Goal: Task Accomplishment & Management: Use online tool/utility

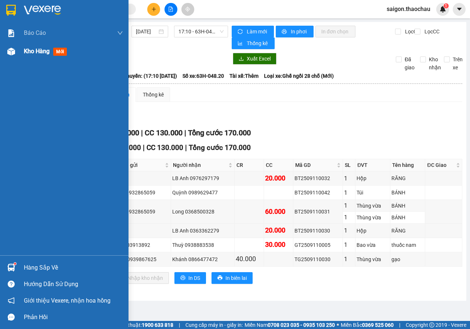
click at [11, 50] on img at bounding box center [11, 52] width 8 height 8
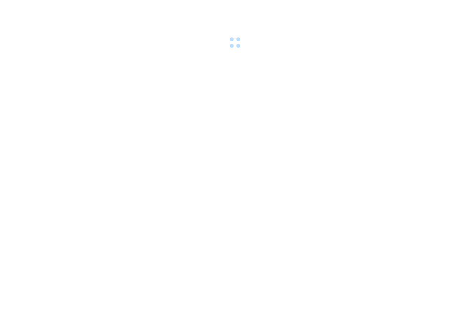
click at [50, 272] on body at bounding box center [235, 164] width 470 height 329
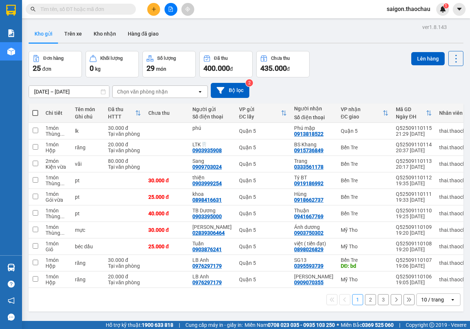
click at [433, 306] on div "10 / trang" at bounding box center [433, 300] width 33 height 12
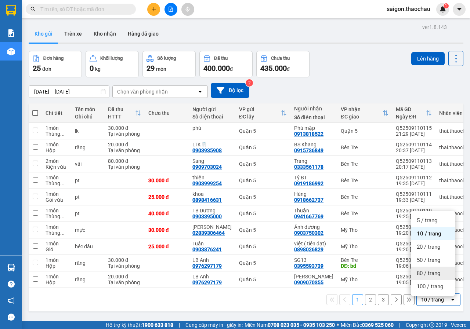
click at [425, 275] on span "80 / trang" at bounding box center [428, 273] width 23 height 7
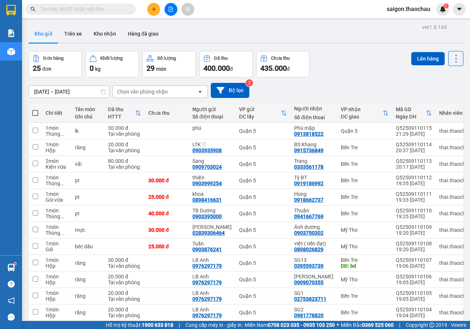
click at [35, 112] on span at bounding box center [35, 113] width 6 height 6
click at [35, 109] on input "checkbox" at bounding box center [35, 109] width 0 height 0
checkbox input "true"
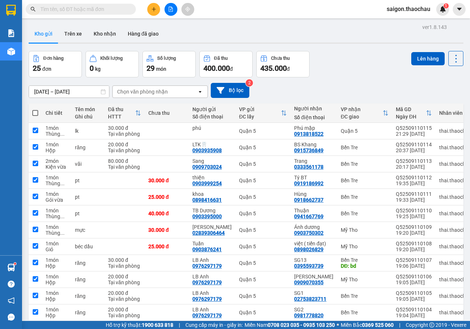
checkbox input "true"
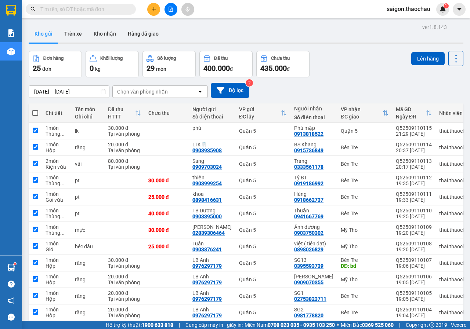
checkbox input "true"
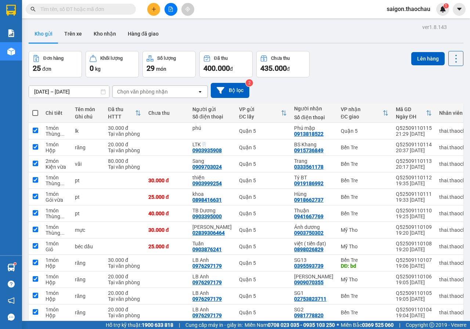
checkbox input "true"
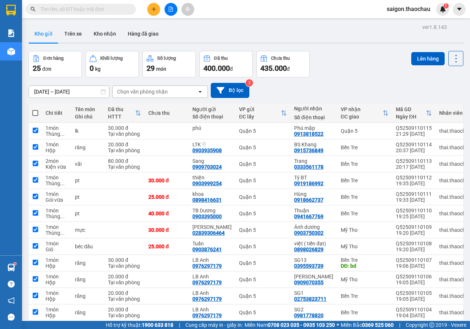
checkbox input "true"
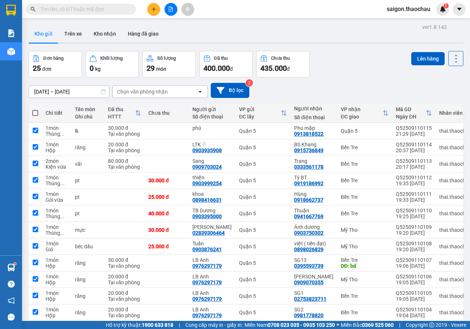
checkbox input "true"
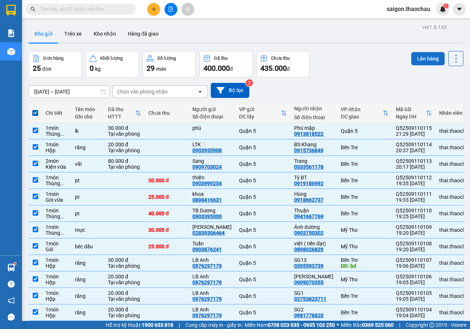
click at [429, 60] on button "Lên hàng" at bounding box center [427, 58] width 33 height 13
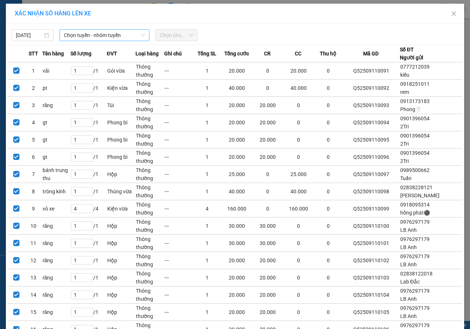
click at [73, 37] on span "Chọn tuyến - nhóm tuyến" at bounding box center [104, 35] width 81 height 11
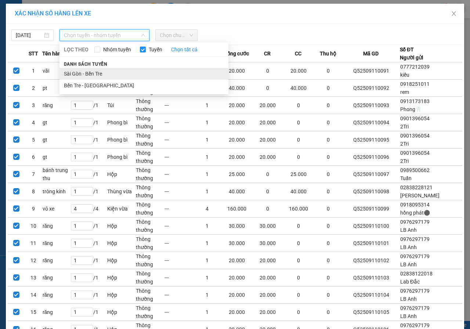
click at [86, 70] on li "Sài Gòn - Bến Tre" at bounding box center [143, 74] width 169 height 12
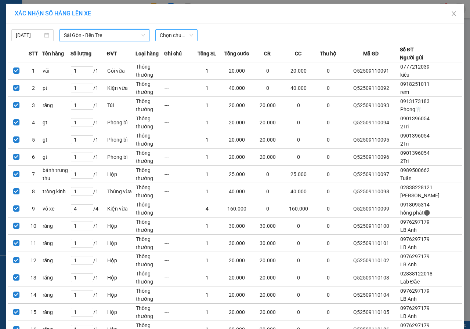
click at [162, 34] on span "Chọn chuyến" at bounding box center [176, 35] width 33 height 11
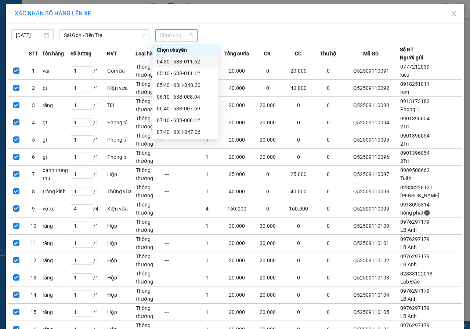
click at [185, 63] on div "04:30 - 63B-011.62" at bounding box center [185, 62] width 57 height 8
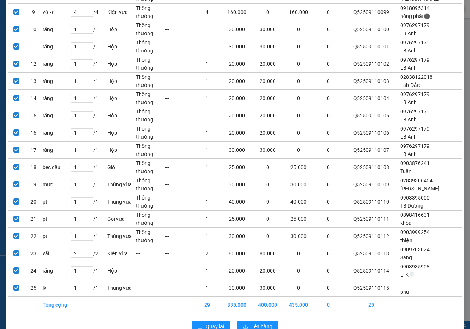
scroll to position [231, 0]
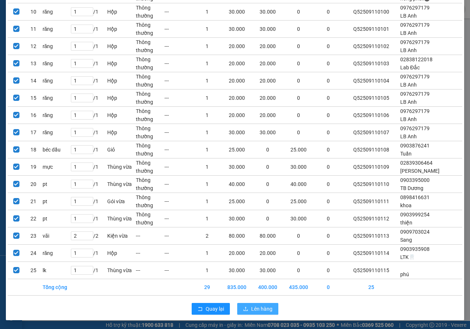
click at [253, 306] on span "Lên hàng" at bounding box center [261, 309] width 21 height 8
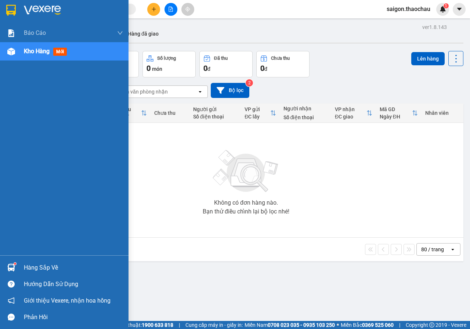
click at [21, 270] on div "Hàng sắp về" at bounding box center [64, 267] width 128 height 17
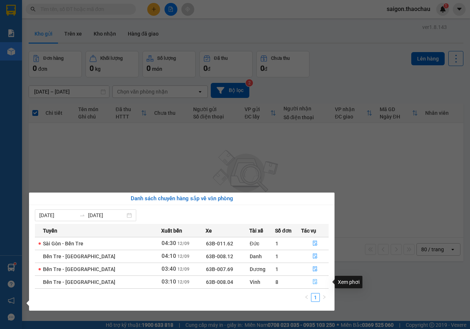
click at [312, 282] on icon "file-done" at bounding box center [314, 281] width 5 height 5
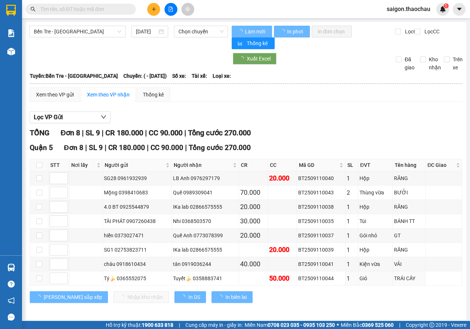
type input "12/09/2025"
